Goal: Information Seeking & Learning: Learn about a topic

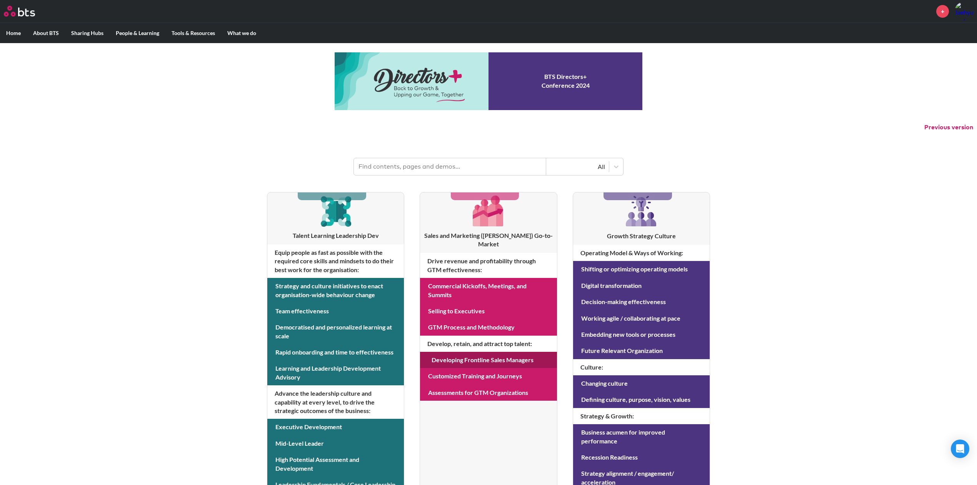
click at [499, 352] on link at bounding box center [488, 360] width 137 height 16
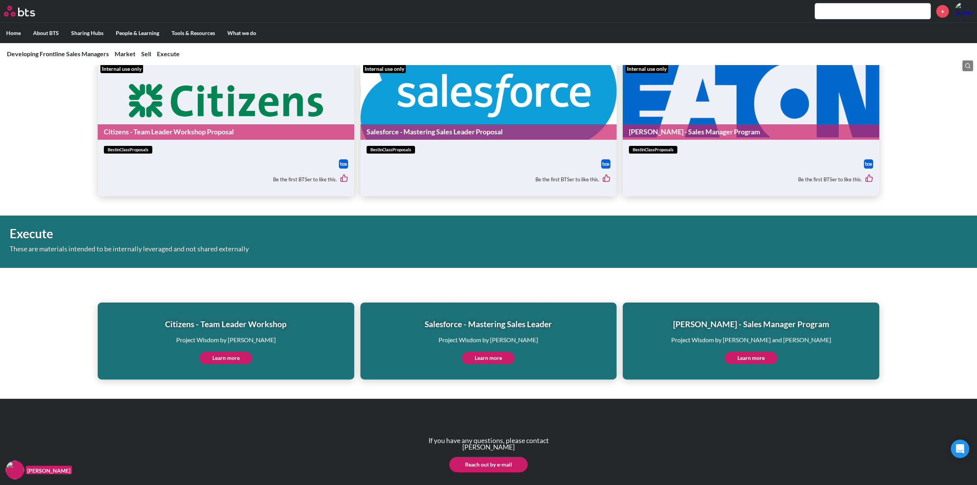
scroll to position [1633, 0]
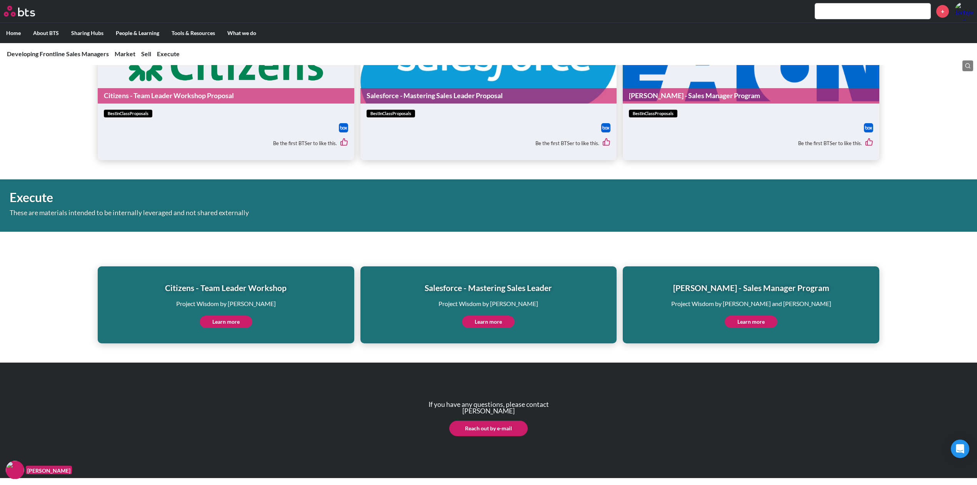
click at [482, 314] on div "Salesforce - Mastering Sales Leader Project Wisdom by Corey Jacobs Learn more" at bounding box center [488, 305] width 127 height 46
click at [478, 321] on link "Learn more" at bounding box center [488, 321] width 53 height 12
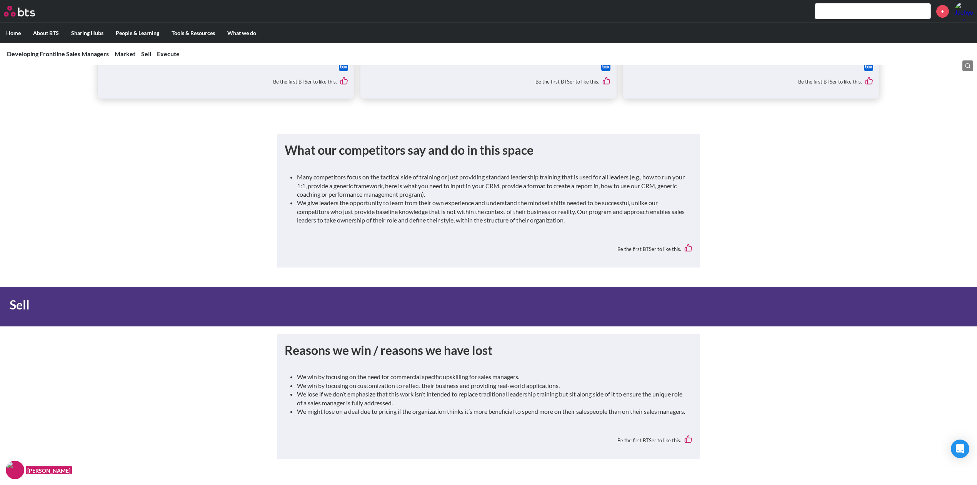
scroll to position [0, 0]
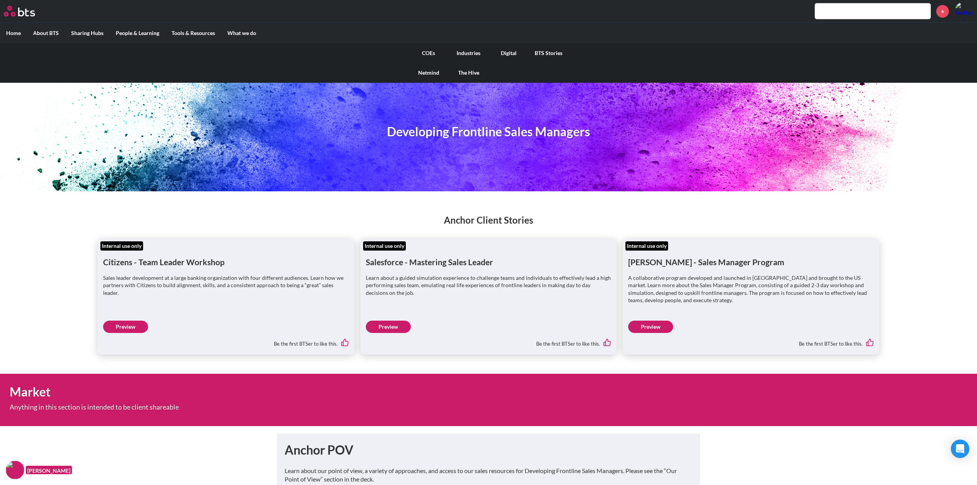
click at [422, 50] on link "COEs" at bounding box center [428, 53] width 40 height 20
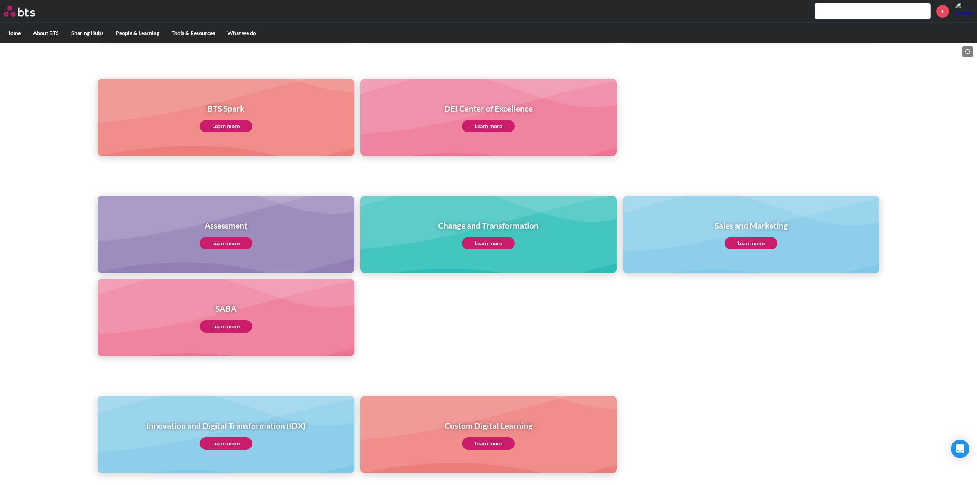
scroll to position [205, 0]
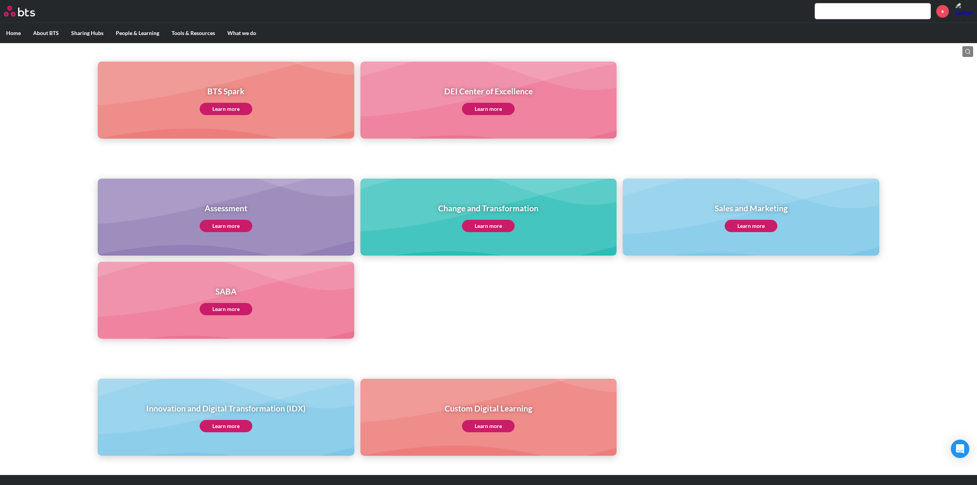
click at [754, 226] on link "Learn more" at bounding box center [751, 226] width 53 height 12
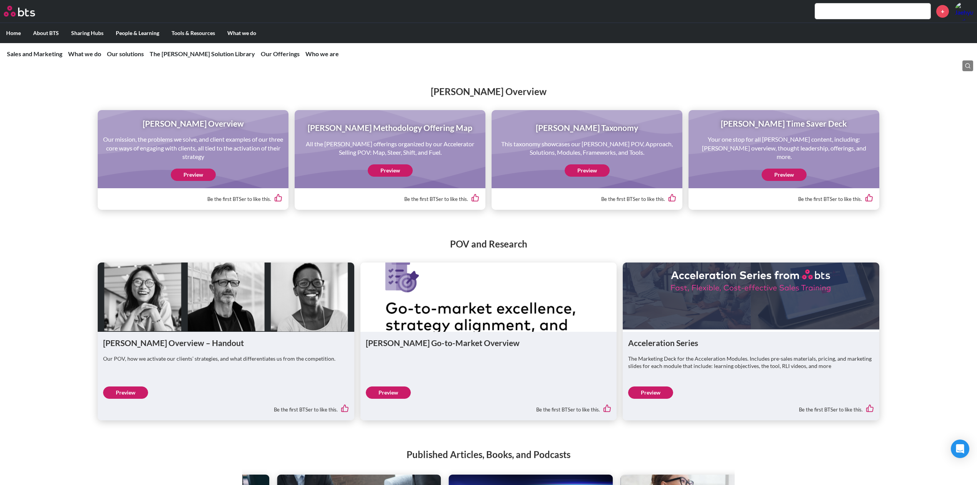
scroll to position [846, 0]
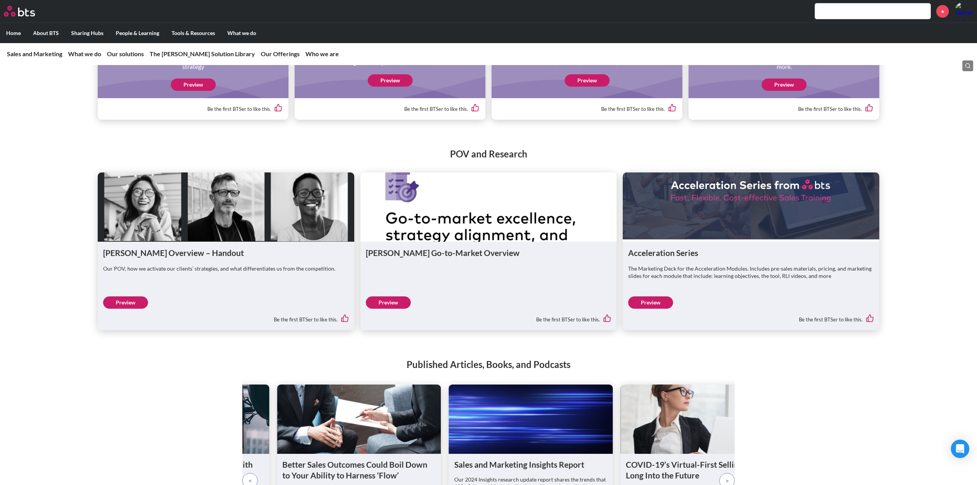
click at [396, 87] on link "Preview" at bounding box center [390, 80] width 45 height 12
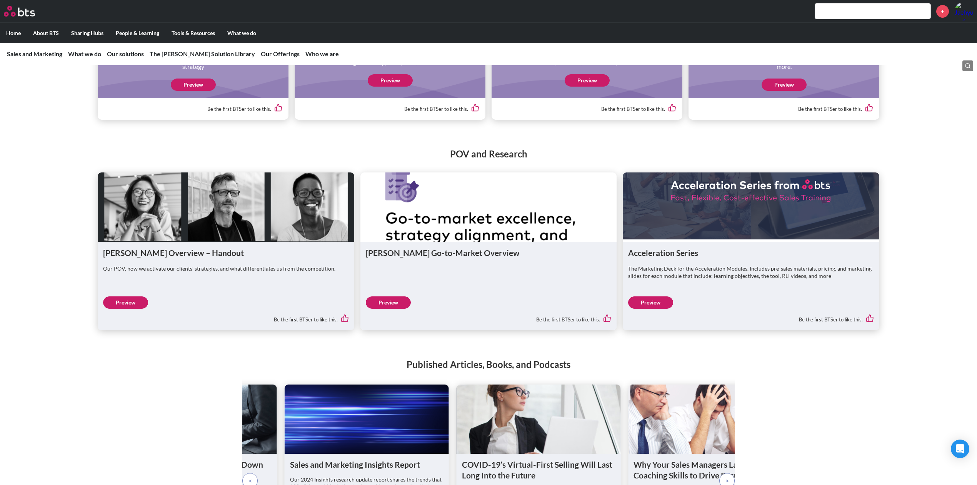
click at [574, 87] on link "Preview" at bounding box center [587, 80] width 45 height 12
click at [785, 91] on link "Preview" at bounding box center [783, 84] width 45 height 12
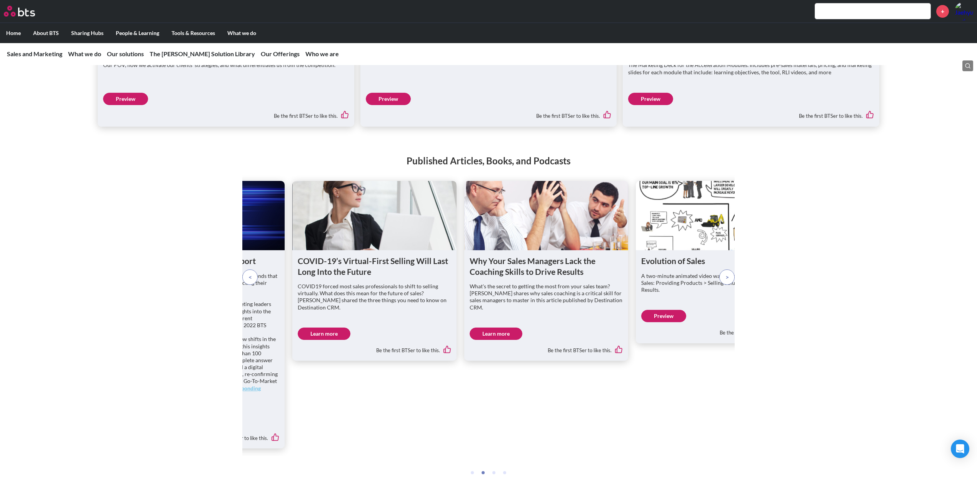
scroll to position [1000, 0]
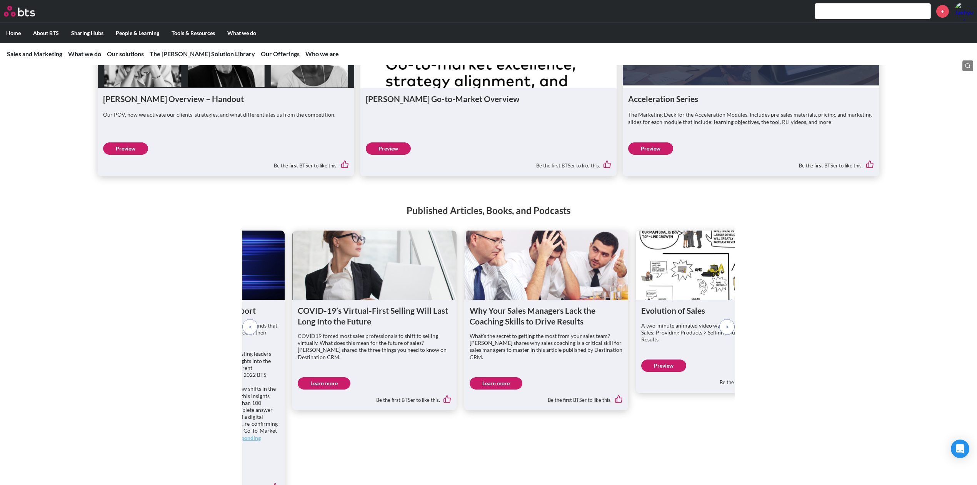
click at [665, 155] on link "Preview" at bounding box center [650, 148] width 45 height 12
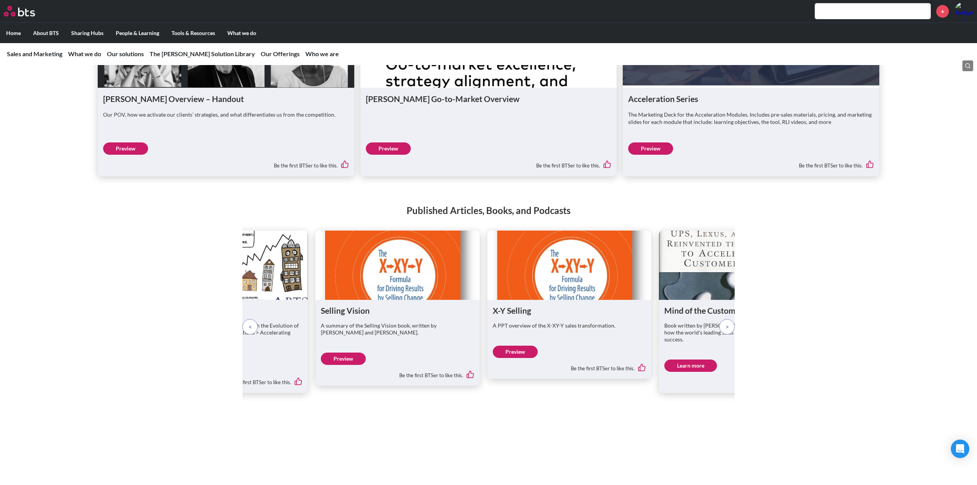
click at [668, 155] on link "Preview" at bounding box center [650, 148] width 45 height 12
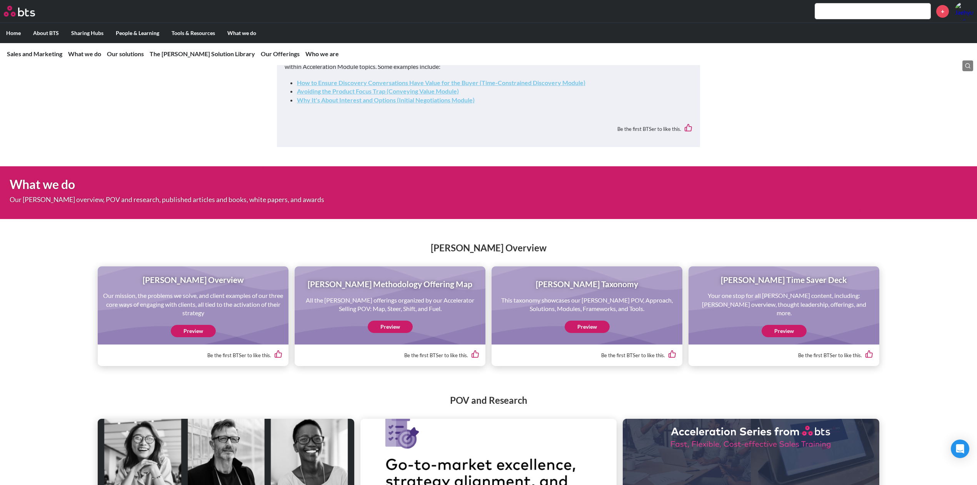
scroll to position [692, 0]
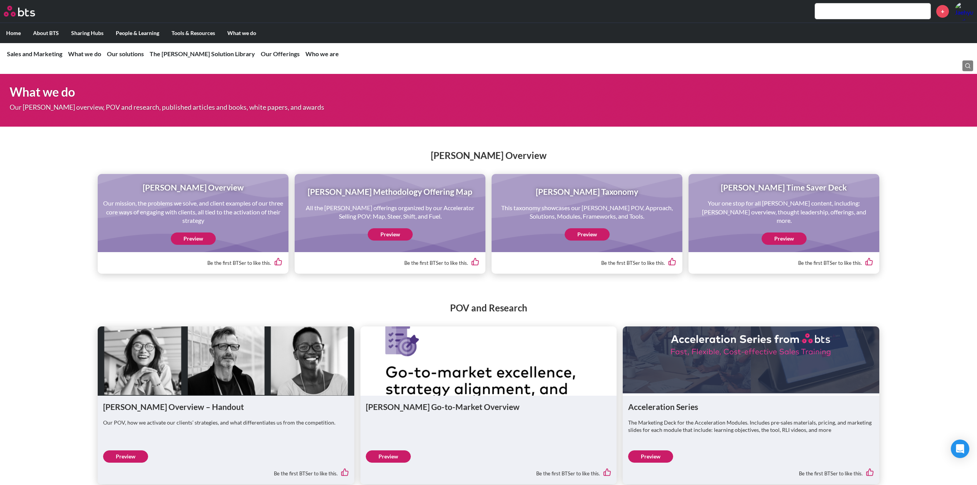
click at [387, 240] on link "Preview" at bounding box center [390, 234] width 45 height 12
